Goal: Contribute content: Add original content to the website for others to see

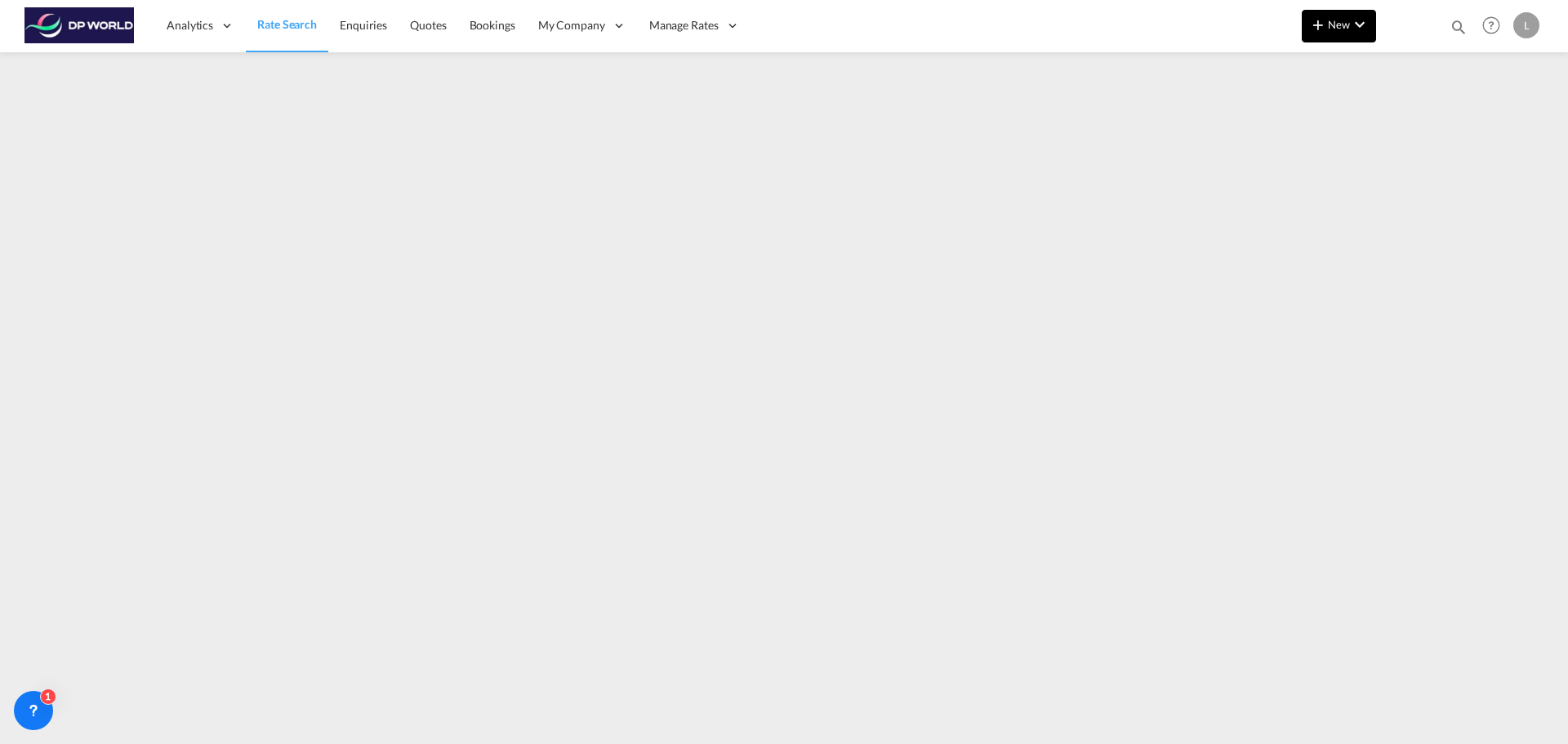
click at [1329, 24] on span "New" at bounding box center [1338, 24] width 61 height 13
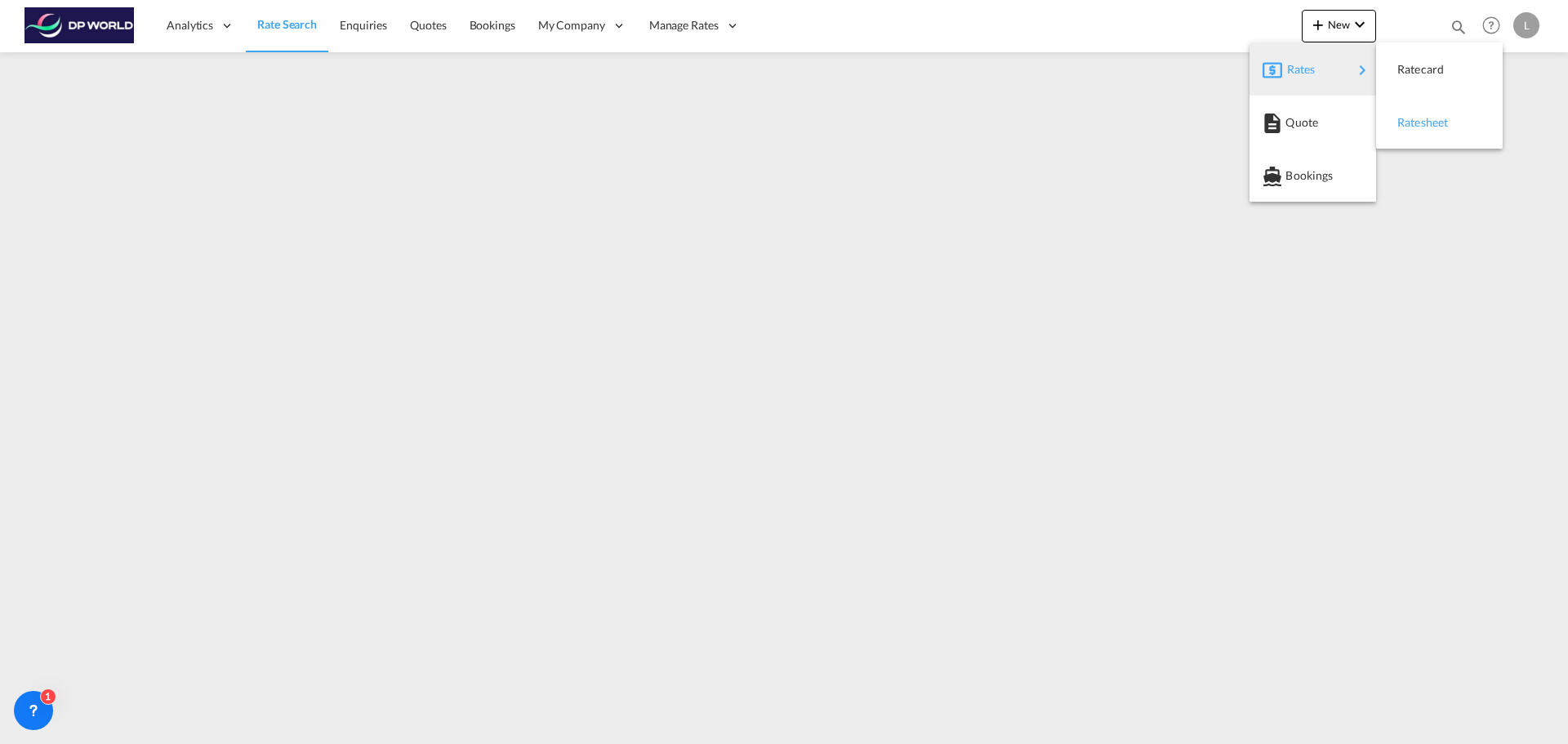
click at [1403, 118] on span "Ratesheet" at bounding box center [1407, 123] width 18 height 33
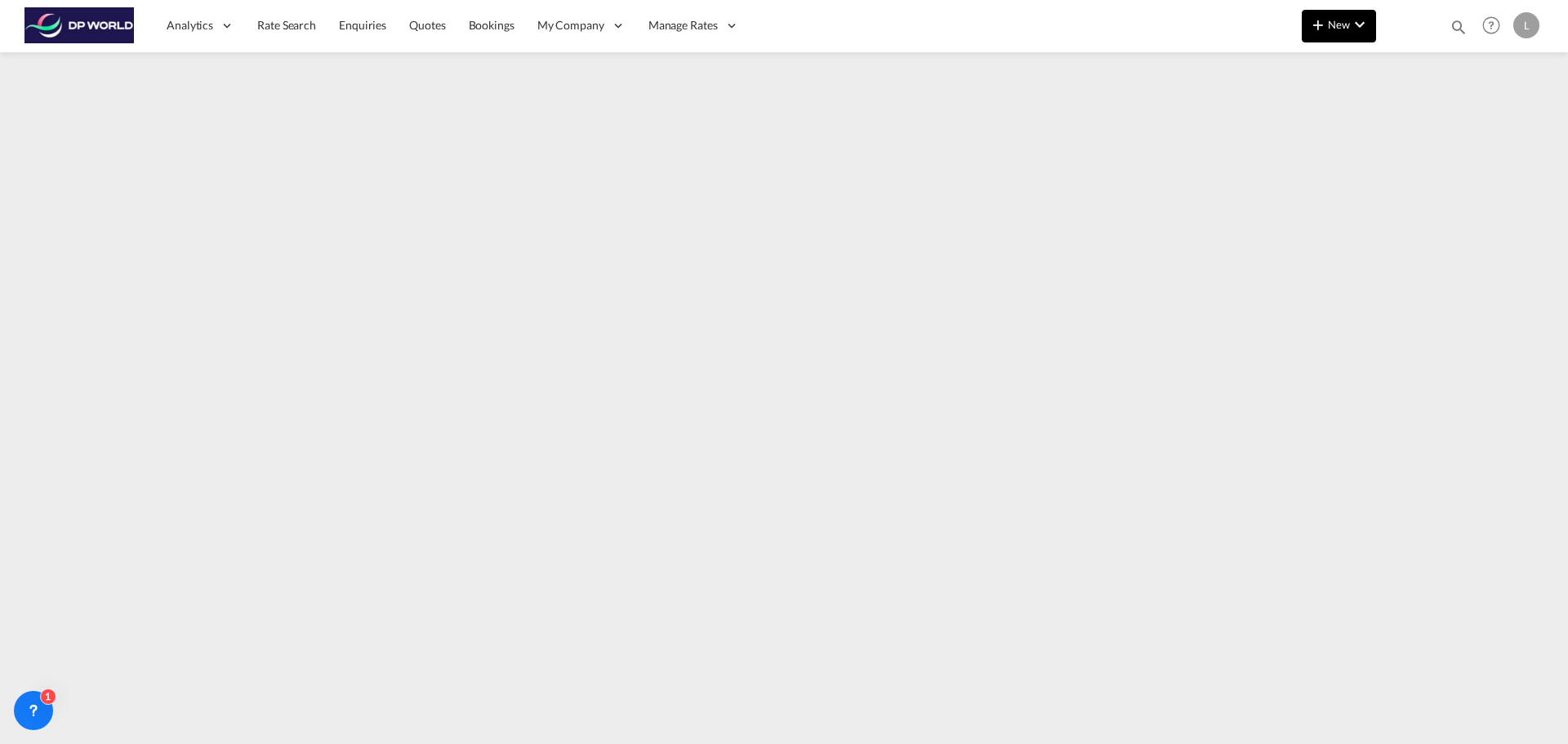
click at [1345, 20] on span "New" at bounding box center [1338, 24] width 61 height 13
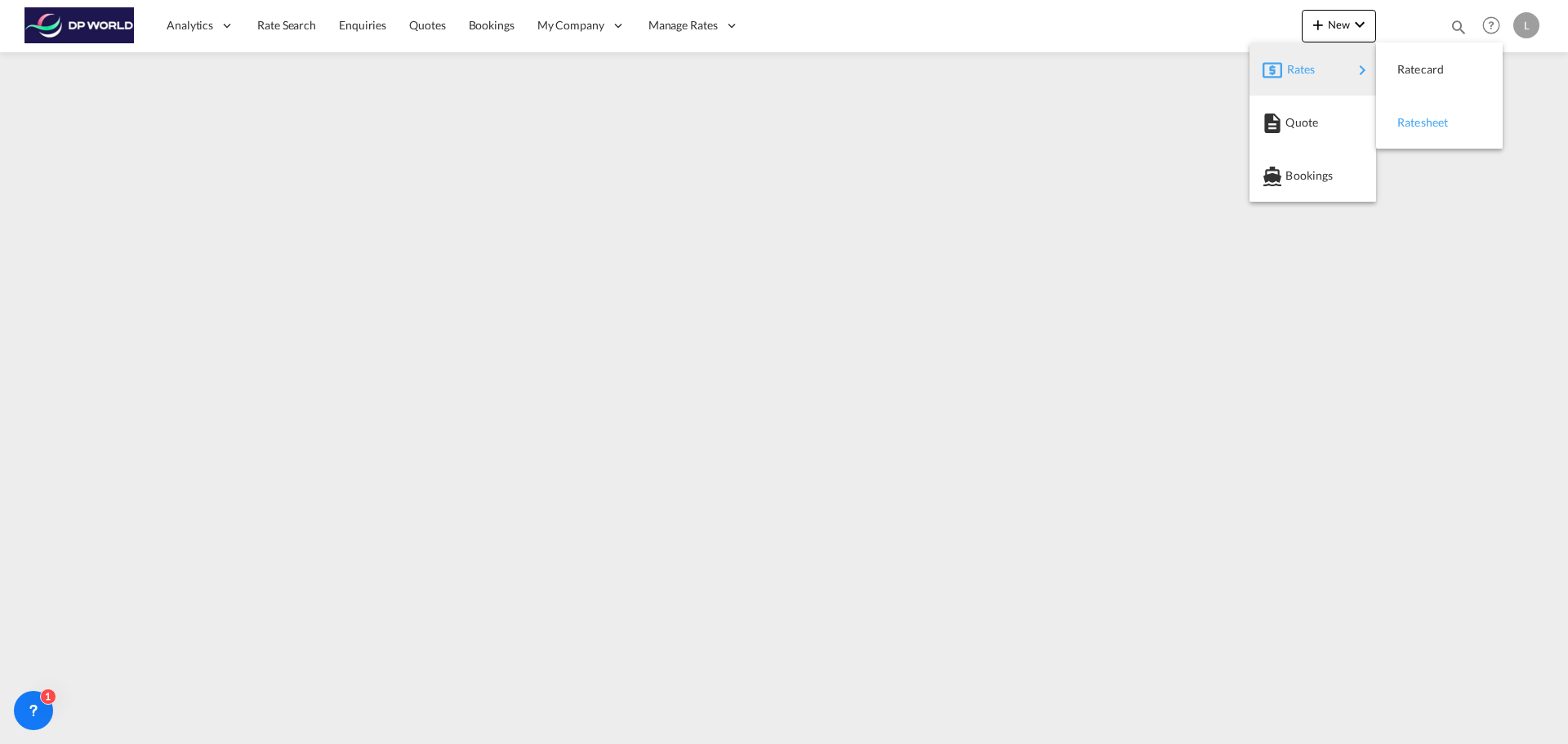
click at [1407, 116] on span "Ratesheet" at bounding box center [1407, 123] width 18 height 33
